Goal: Complete application form

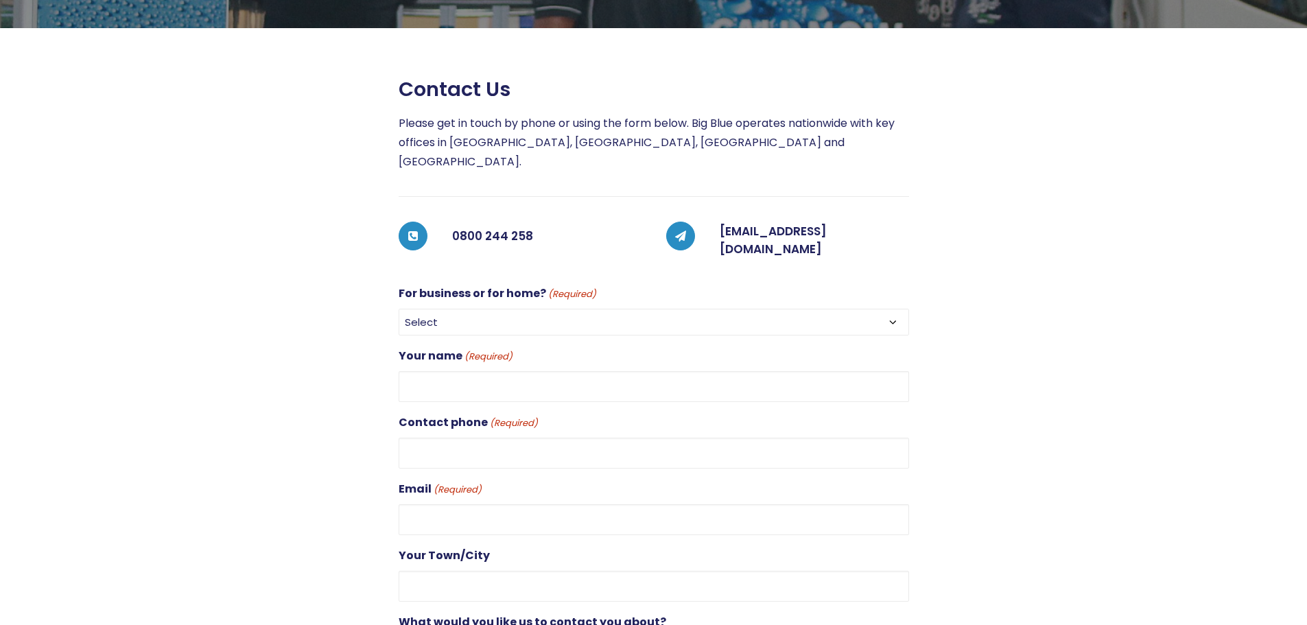
scroll to position [274, 0]
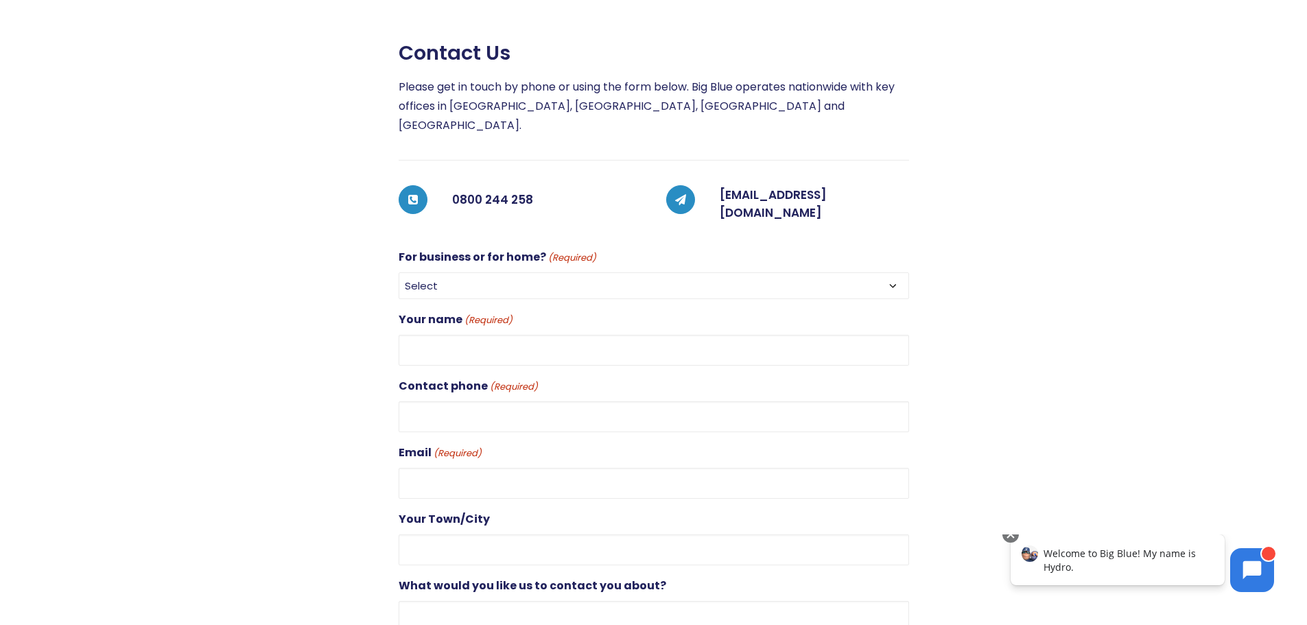
click at [430, 272] on select "Select For Business For Home" at bounding box center [654, 285] width 510 height 27
select select "For Business"
click at [399, 272] on select "Select For Business For Home" at bounding box center [654, 285] width 510 height 27
click at [436, 335] on input "Your name (Required)" at bounding box center [654, 350] width 510 height 31
type input "[PERSON_NAME]"
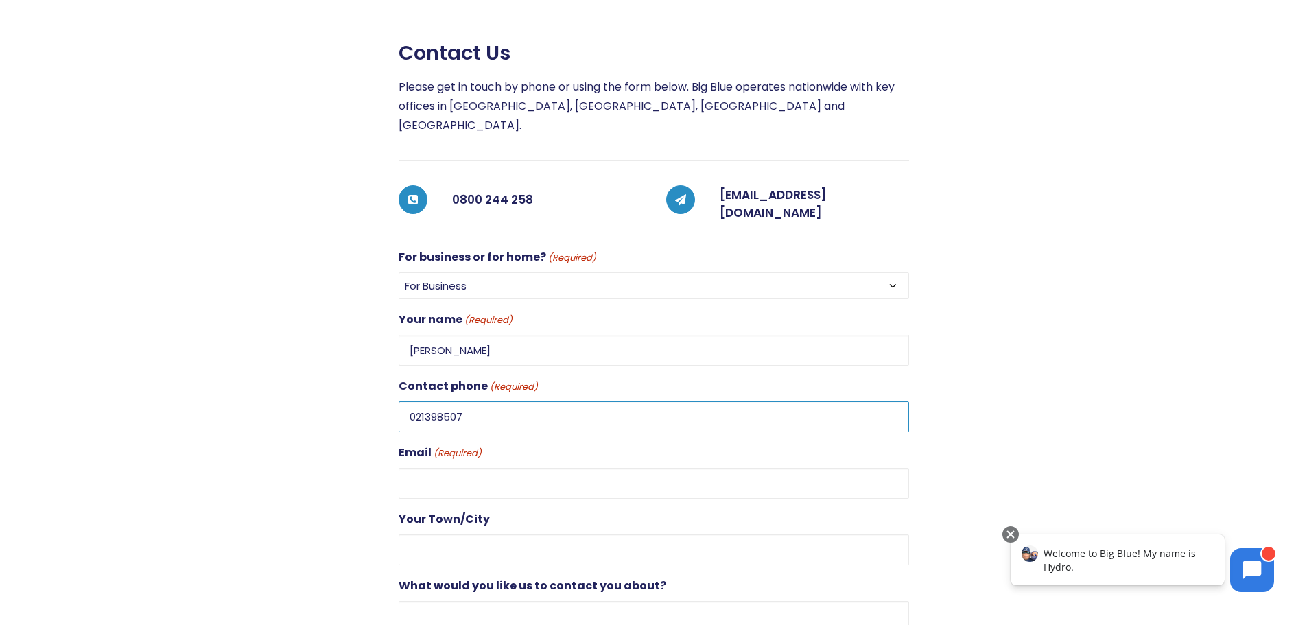
type input "021398507"
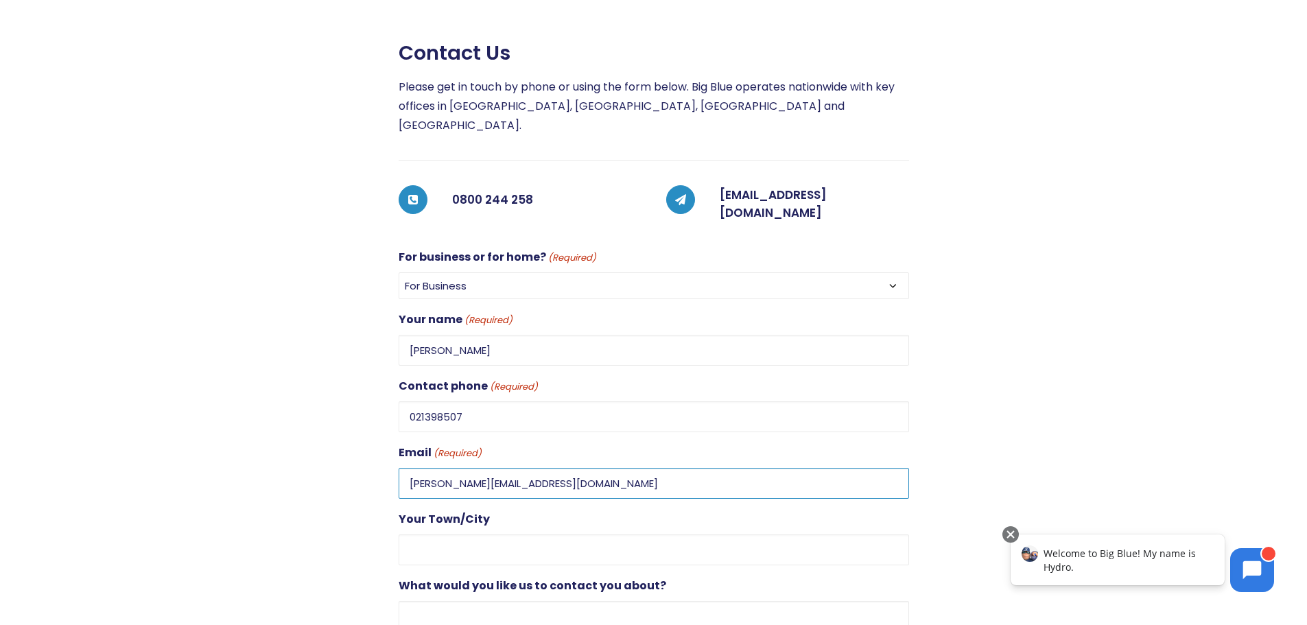
type input "[PERSON_NAME][EMAIL_ADDRESS][DOMAIN_NAME]"
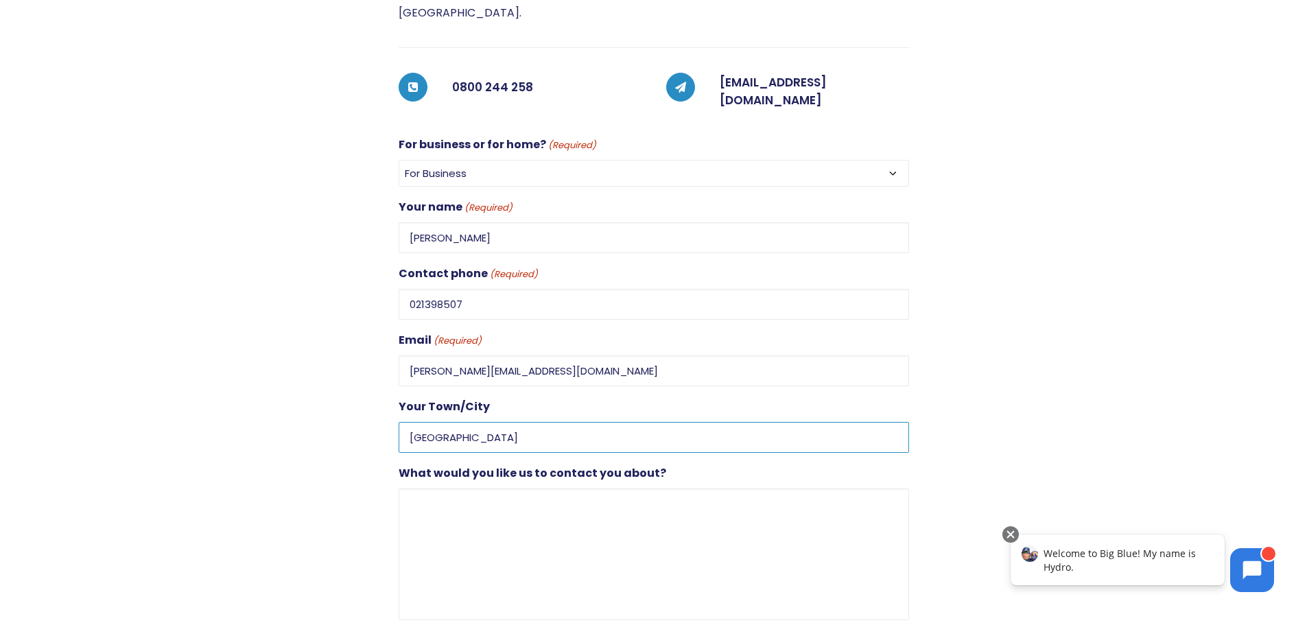
scroll to position [412, 0]
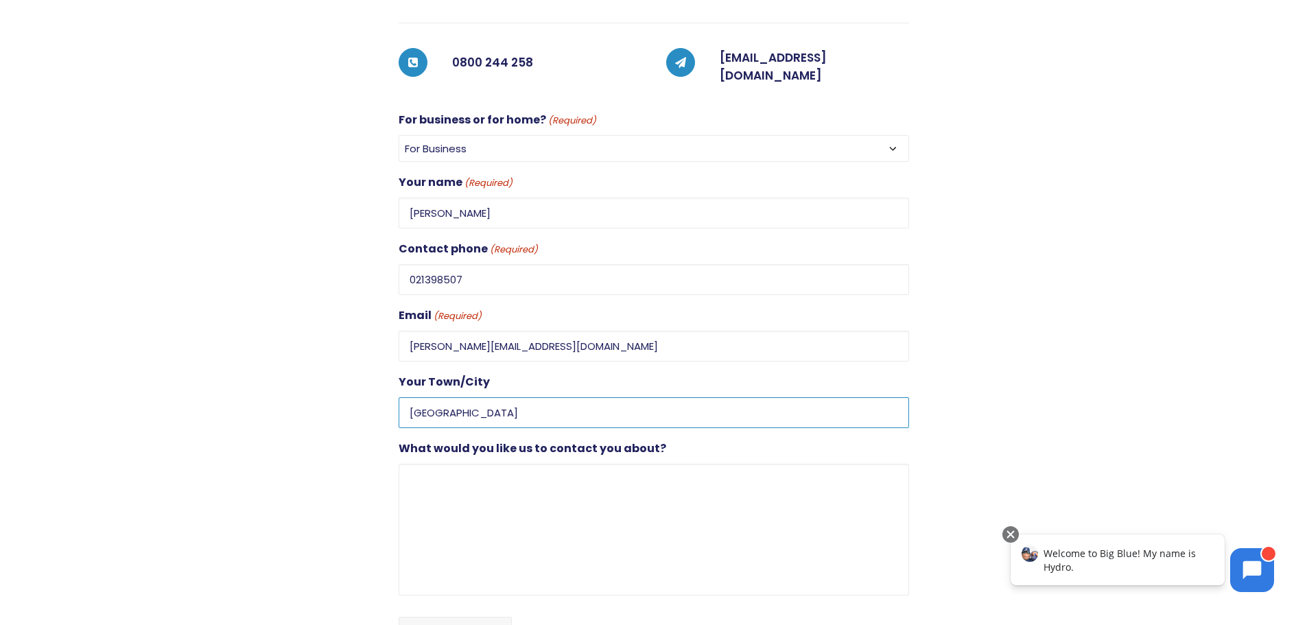
type input "[GEOGRAPHIC_DATA]"
click at [436, 464] on textarea "What would you like us to contact you about?" at bounding box center [654, 530] width 510 height 132
click at [722, 49] on link "[EMAIL_ADDRESS][DOMAIN_NAME]" at bounding box center [773, 66] width 107 height 34
